Goal: Complete application form

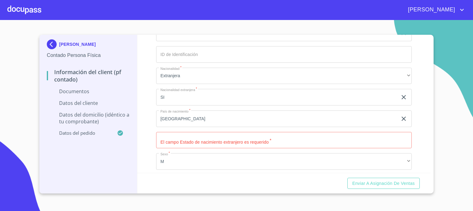
scroll to position [966, 0]
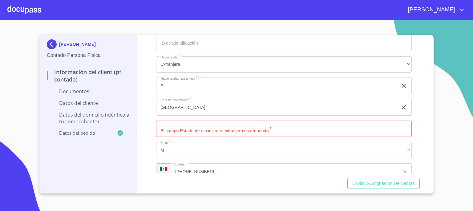
click at [366, 128] on input "Documento de identificación.   *" at bounding box center [284, 129] width 256 height 17
type input "[GEOGRAPHIC_DATA]"
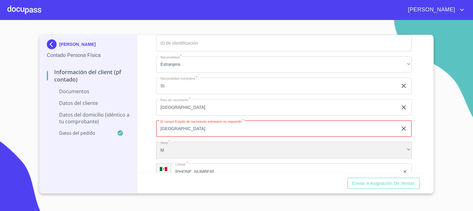
click at [361, 145] on div "M" at bounding box center [284, 150] width 256 height 17
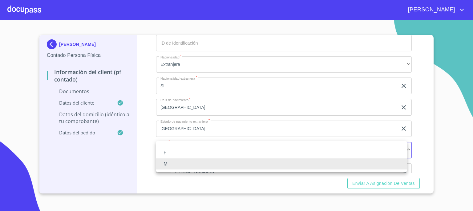
click at [351, 164] on li "M" at bounding box center [281, 164] width 251 height 11
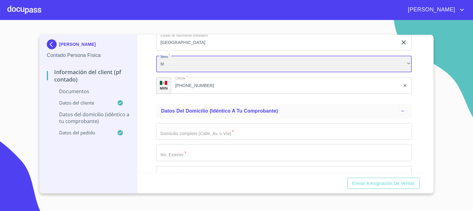
scroll to position [1077, 0]
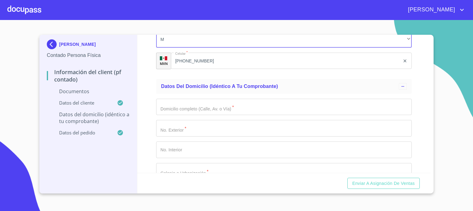
click at [325, 107] on input "Documento de identificación.   *" at bounding box center [284, 107] width 256 height 17
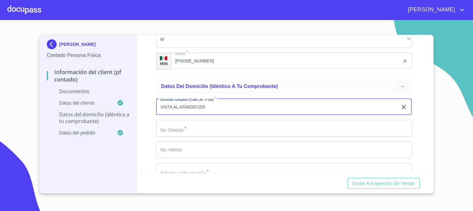
click at [173, 105] on input "VISTA AL ATARDECER" at bounding box center [276, 107] width 241 height 17
type input "VISTA AL ATARDECER"
click at [188, 128] on input "Documento de identificación.   *" at bounding box center [284, 128] width 256 height 17
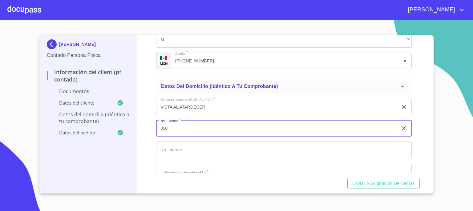
type input "350"
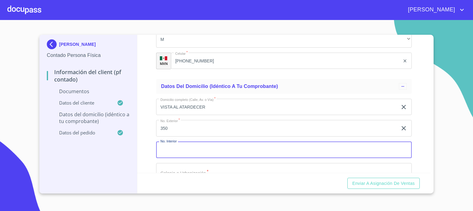
click at [187, 146] on input "Documento de identificación.   *" at bounding box center [284, 150] width 256 height 17
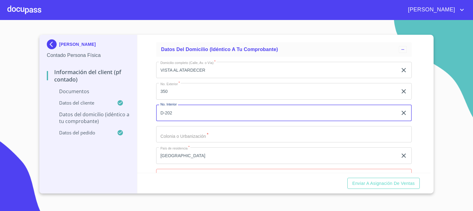
scroll to position [1126, 0]
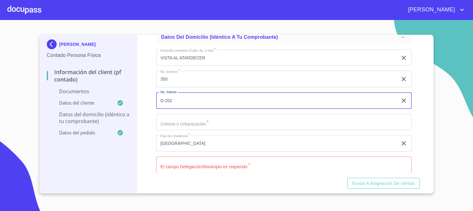
type input "D-202"
click at [355, 123] on input "Documento de identificación.   *" at bounding box center [284, 122] width 256 height 17
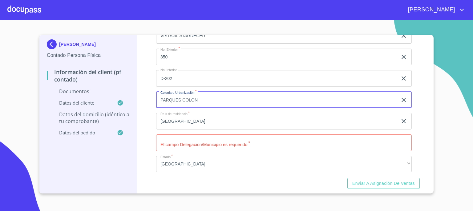
scroll to position [1163, 0]
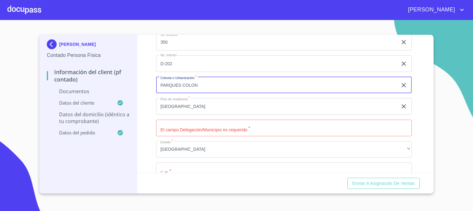
type input "PARQUES COLON"
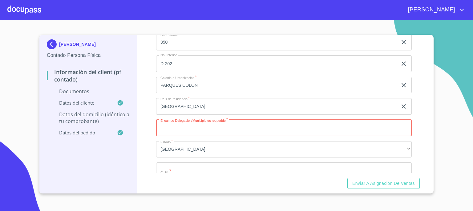
click at [358, 129] on input "Documento de identificación.   *" at bounding box center [284, 128] width 256 height 17
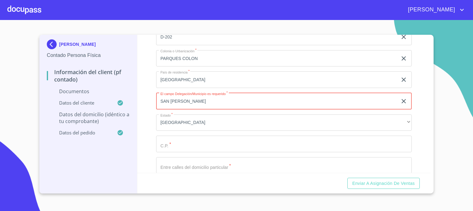
scroll to position [1200, 0]
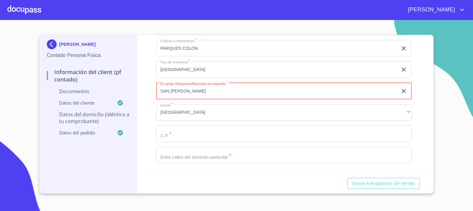
type input "SAN [PERSON_NAME]"
click at [370, 132] on input "Documento de identificación.   *" at bounding box center [284, 134] width 256 height 17
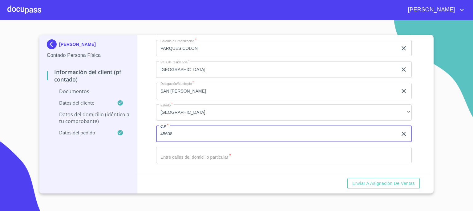
type input "45608"
click at [352, 156] on input "Documento de identificación.   *" at bounding box center [284, 155] width 256 height 17
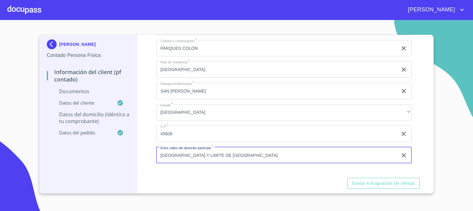
type input "[GEOGRAPHIC_DATA] Y LIMITE DE [GEOGRAPHIC_DATA]"
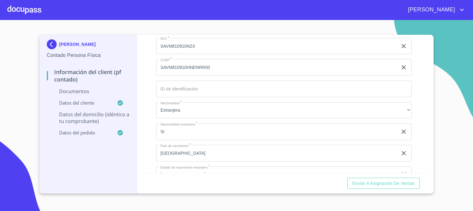
scroll to position [906, 0]
